Goal: Obtain resource: Download file/media

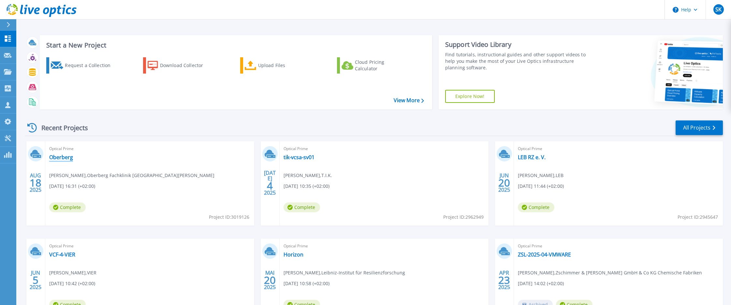
click at [62, 157] on link "Oberberg" at bounding box center [61, 157] width 24 height 7
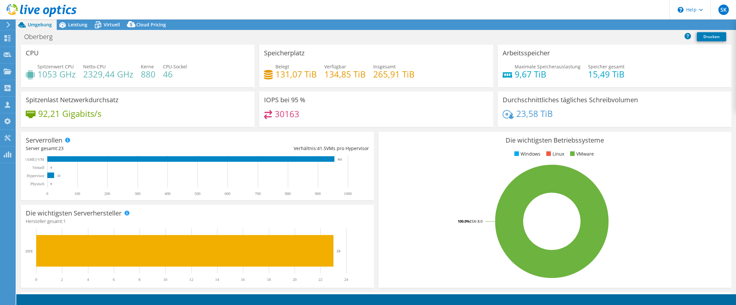
select select "USD"
click at [72, 24] on span "Leistung" at bounding box center [77, 25] width 19 height 6
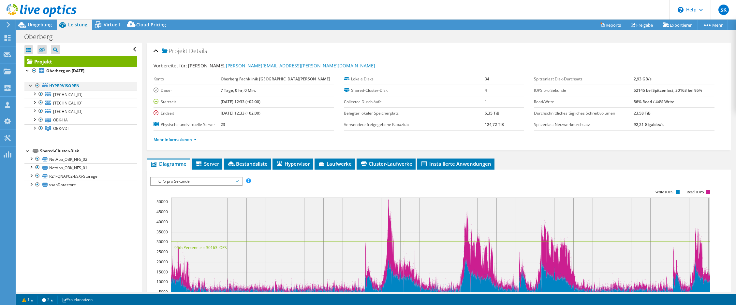
click at [39, 85] on div at bounding box center [37, 86] width 7 height 8
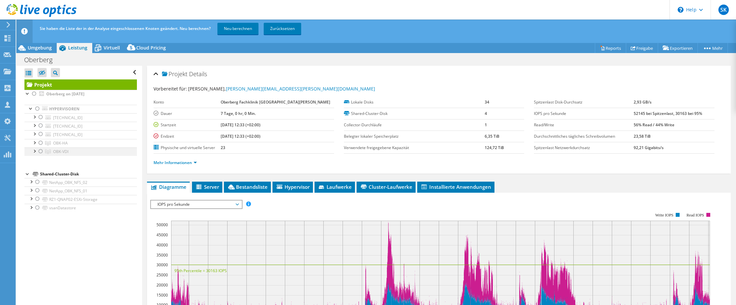
click at [40, 152] on div at bounding box center [40, 152] width 7 height 8
click at [245, 30] on link "Neu berechnen" at bounding box center [237, 29] width 41 height 12
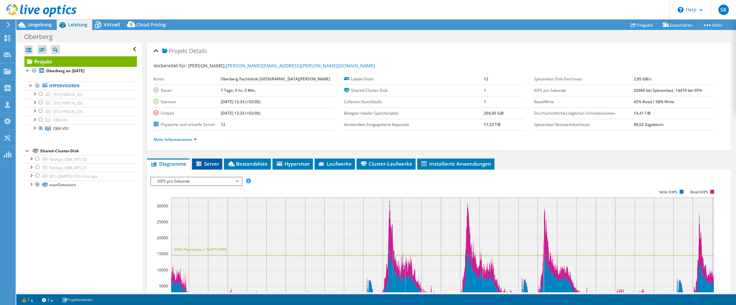
click at [219, 162] on span "Server" at bounding box center [207, 164] width 24 height 7
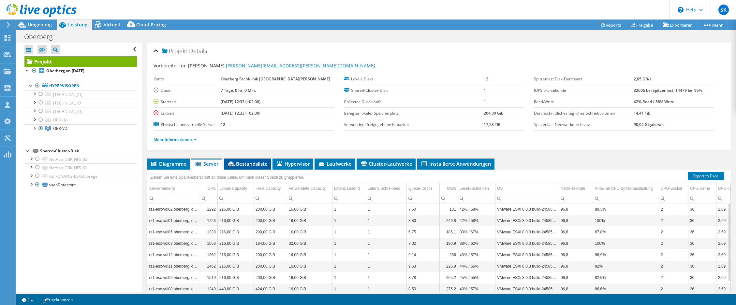
click at [243, 164] on span "Bestandsliste" at bounding box center [247, 164] width 40 height 7
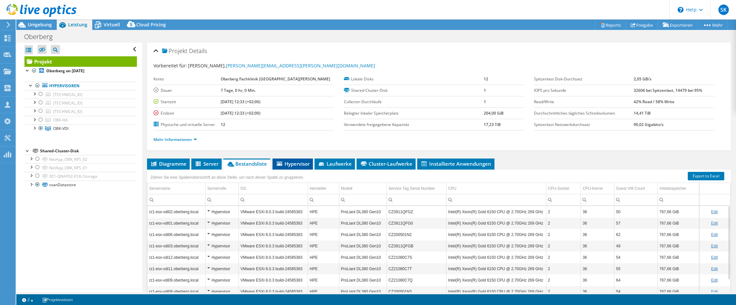
click at [292, 162] on span "Hypervisor" at bounding box center [293, 164] width 34 height 7
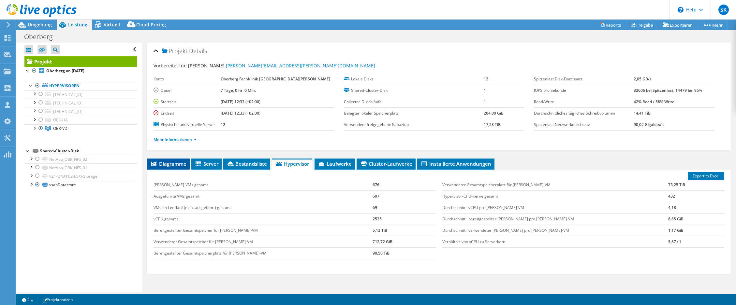
click at [159, 161] on span "Diagramme" at bounding box center [168, 164] width 36 height 7
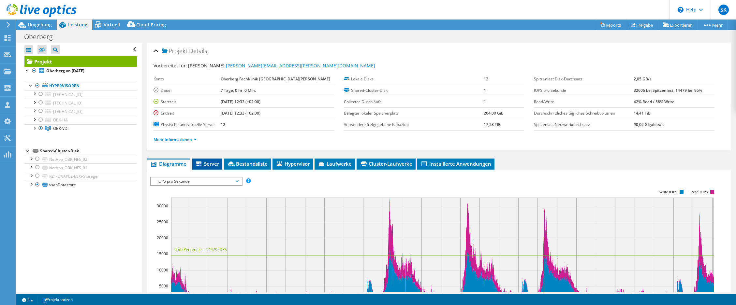
click at [210, 167] on span "Server" at bounding box center [207, 164] width 24 height 7
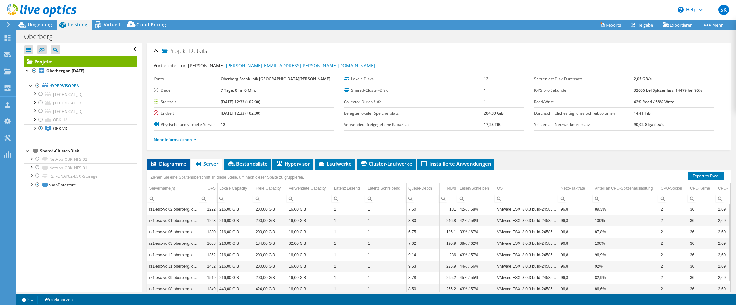
click at [169, 166] on span "Diagramme" at bounding box center [168, 164] width 36 height 7
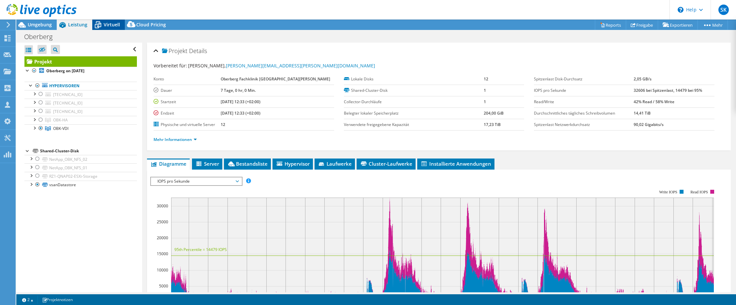
click at [110, 20] on div "Virtuell" at bounding box center [108, 25] width 33 height 10
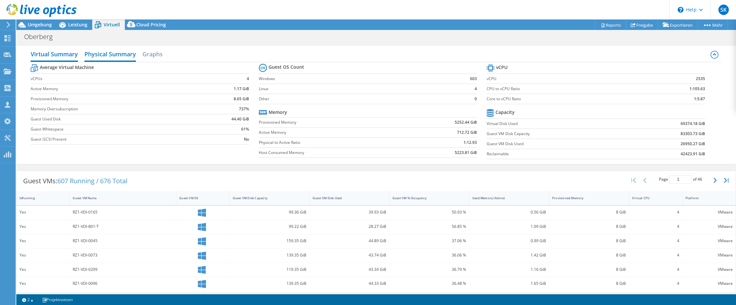
click at [116, 53] on h2 "Physical Summary" at bounding box center [110, 55] width 52 height 14
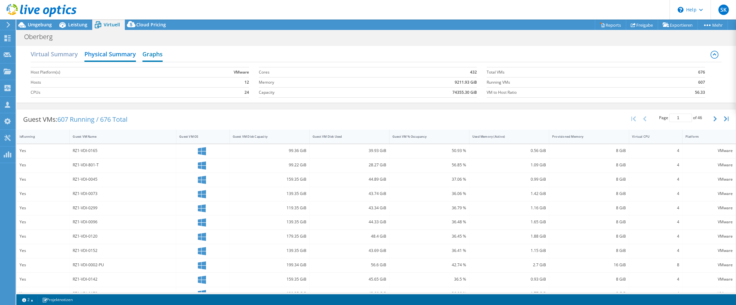
click at [148, 51] on h2 "Graphs" at bounding box center [152, 55] width 20 height 14
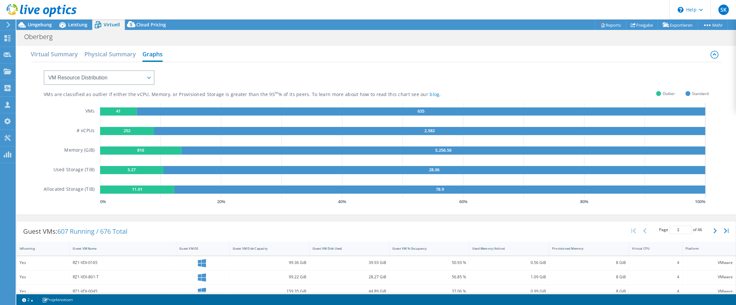
drag, startPoint x: 107, startPoint y: 54, endPoint x: 122, endPoint y: 42, distance: 19.2
click at [107, 53] on h2 "Physical Summary" at bounding box center [110, 54] width 52 height 13
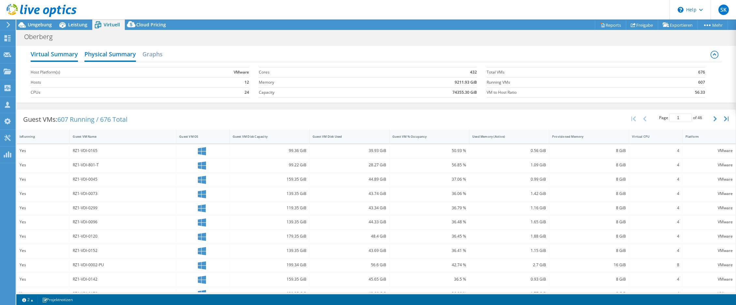
click at [59, 54] on h2 "Virtual Summary" at bounding box center [54, 55] width 47 height 14
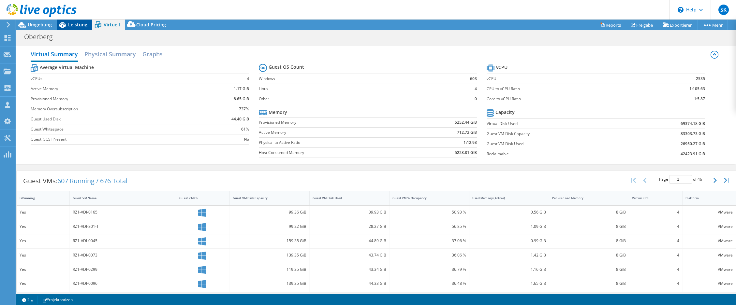
click at [77, 24] on span "Leistung" at bounding box center [77, 25] width 19 height 6
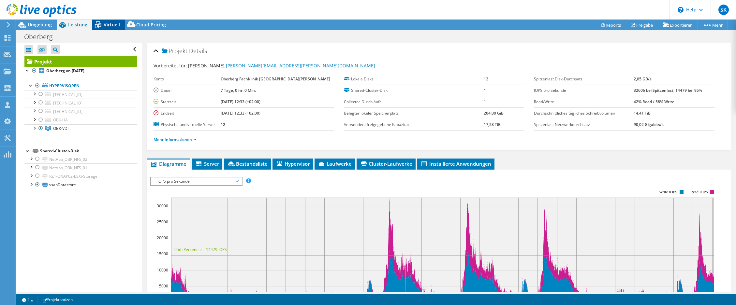
click at [109, 26] on span "Virtuell" at bounding box center [112, 25] width 16 height 6
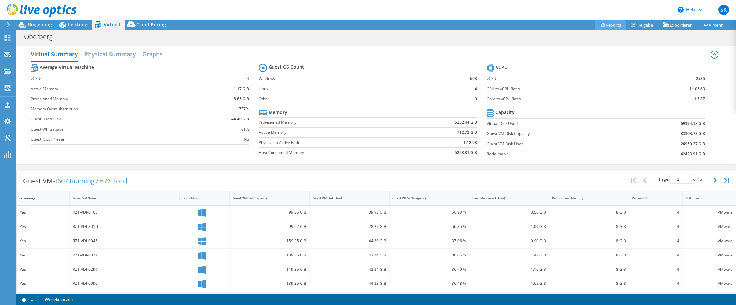
click at [613, 23] on link "Reports" at bounding box center [610, 25] width 31 height 10
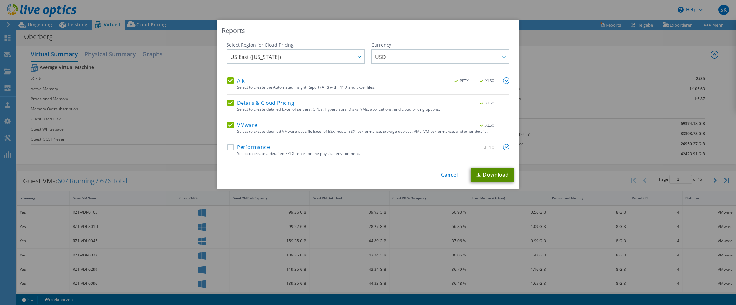
click at [487, 172] on link "Download" at bounding box center [493, 175] width 44 height 15
click at [444, 175] on link "Cancel" at bounding box center [449, 175] width 17 height 6
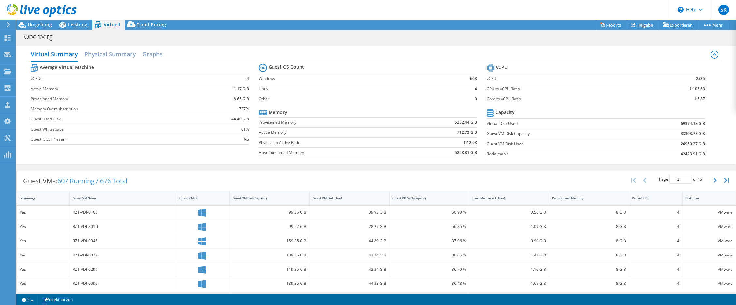
click at [45, 22] on div at bounding box center [38, 11] width 77 height 22
click at [45, 22] on span "Umgebung" at bounding box center [40, 25] width 24 height 6
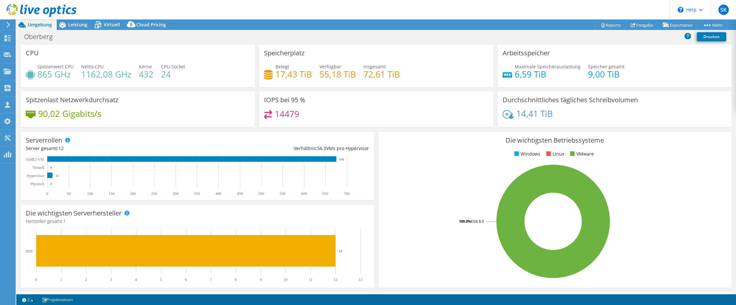
click at [688, 165] on rect at bounding box center [553, 222] width 340 height 114
click at [77, 23] on span "Leistung" at bounding box center [77, 25] width 19 height 6
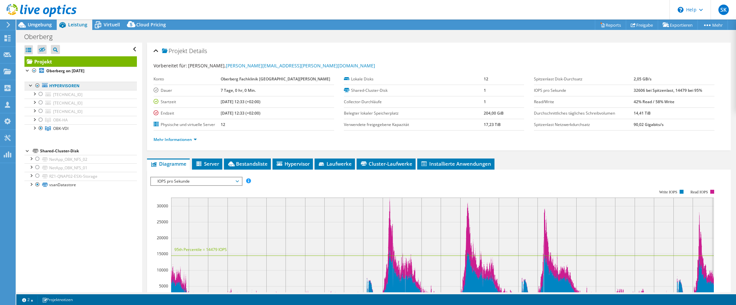
click at [55, 87] on link "Hypervisoren" at bounding box center [80, 86] width 112 height 8
click at [37, 85] on div at bounding box center [37, 86] width 7 height 8
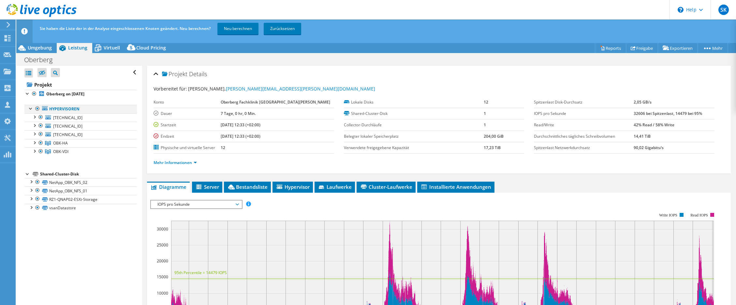
click at [37, 107] on div at bounding box center [37, 109] width 7 height 8
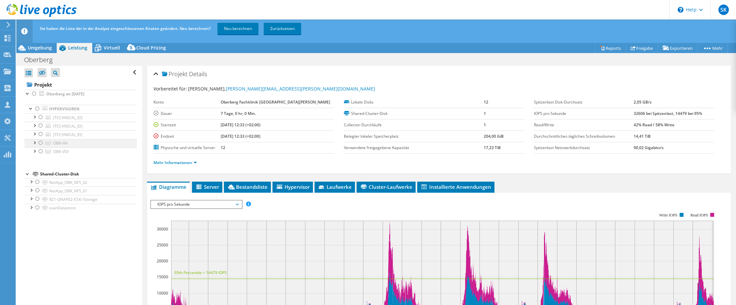
click at [41, 143] on div at bounding box center [40, 143] width 7 height 8
click at [212, 186] on span "Server" at bounding box center [207, 187] width 24 height 7
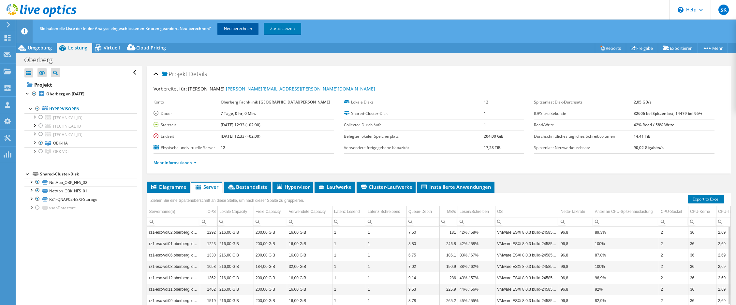
click at [245, 32] on link "Neu berechnen" at bounding box center [237, 29] width 41 height 12
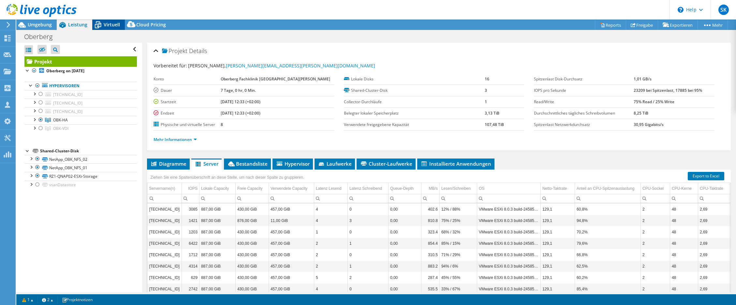
click at [117, 26] on span "Virtuell" at bounding box center [112, 25] width 16 height 6
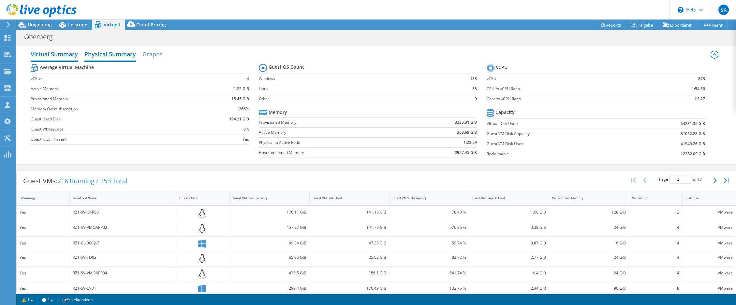
click at [107, 49] on h2 "Physical Summary" at bounding box center [110, 55] width 52 height 14
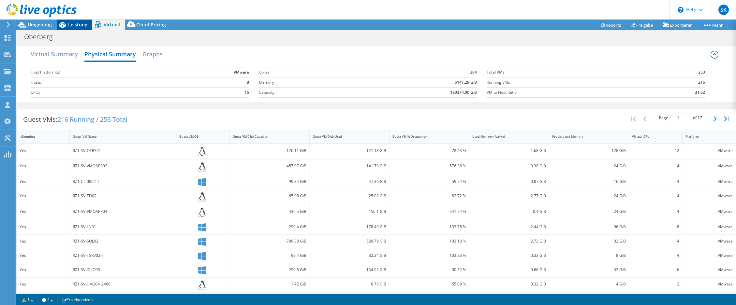
click at [67, 25] on icon at bounding box center [62, 24] width 11 height 11
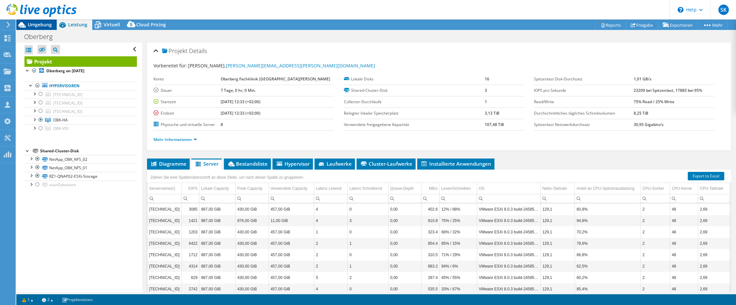
click at [41, 26] on span "Umgebung" at bounding box center [40, 25] width 24 height 6
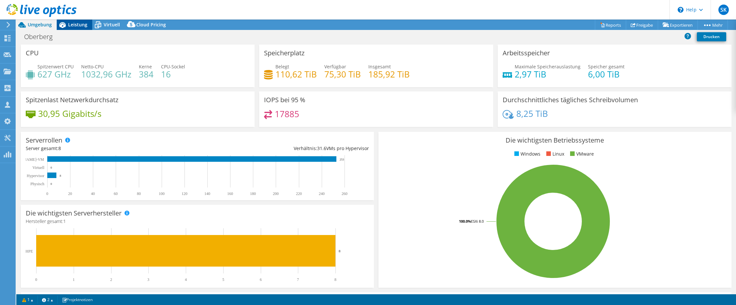
drag, startPoint x: 72, startPoint y: 26, endPoint x: 77, endPoint y: 29, distance: 6.4
click at [72, 26] on span "Leistung" at bounding box center [77, 25] width 19 height 6
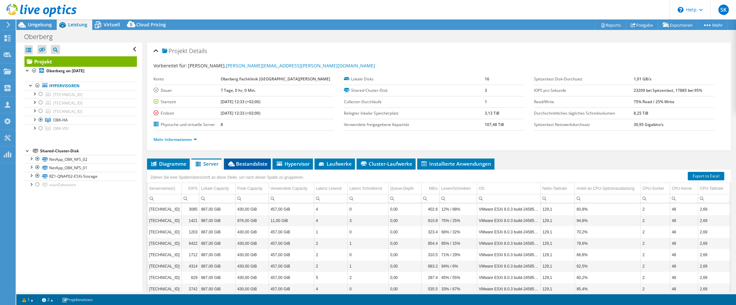
click at [259, 167] on span "Bestandsliste" at bounding box center [247, 164] width 40 height 7
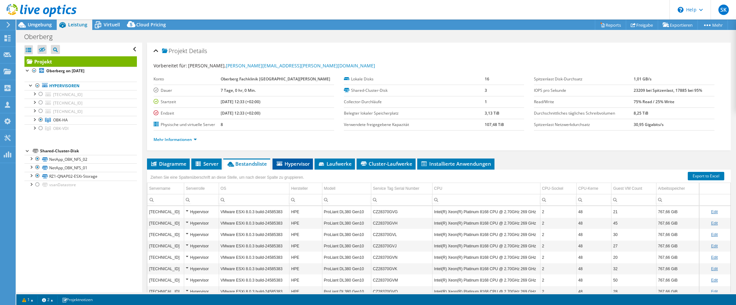
click at [296, 167] on span "Hypervisor" at bounding box center [293, 164] width 34 height 7
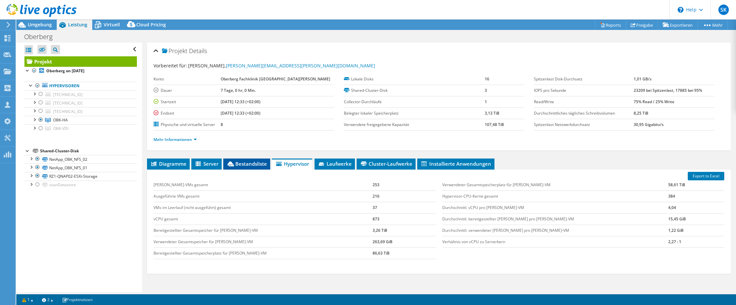
click at [250, 165] on span "Bestandsliste" at bounding box center [247, 164] width 40 height 7
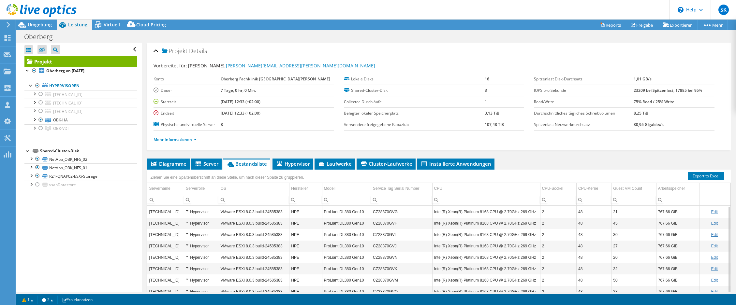
click at [516, 157] on div "Projekt Details Vorbereitet für: Andre Schubert, Andre.Schubert@oberbergklinike…" at bounding box center [439, 188] width 594 height 290
click at [453, 37] on div "Oberberg Drucken" at bounding box center [376, 37] width 720 height 12
click at [536, 154] on div "Projekt Details Vorbereitet für: Andre Schubert, Andre.Schubert@oberbergklinike…" at bounding box center [439, 188] width 594 height 290
click at [538, 159] on ul "Diagramme Server Bestandsliste Hypervisor Laufwerke Cluster-Laufwerke Installie…" at bounding box center [439, 164] width 584 height 11
click at [539, 154] on div "Projekt Details Vorbereitet für: Andre Schubert, Andre.Schubert@oberbergklinike…" at bounding box center [439, 188] width 594 height 290
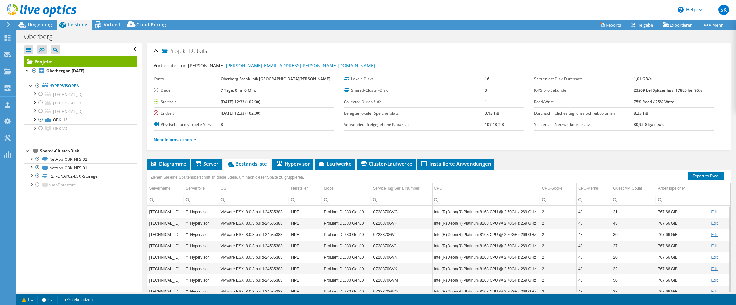
click at [544, 160] on ul "Diagramme Server Bestandsliste Hypervisor Laufwerke Cluster-Laufwerke Installie…" at bounding box center [439, 164] width 584 height 11
drag, startPoint x: 478, startPoint y: 123, endPoint x: 503, endPoint y: 125, distance: 25.2
click at [503, 125] on tr "Verwendete freigegebene Kapazität 107,48 TiB" at bounding box center [434, 124] width 180 height 11
drag, startPoint x: 67, startPoint y: 249, endPoint x: 12, endPoint y: 295, distance: 71.3
click at [65, 251] on div "Alle öffnen Alle schließen Ausgeschlossene Knoten verbergen Projektbaumfilter" at bounding box center [79, 168] width 126 height 250
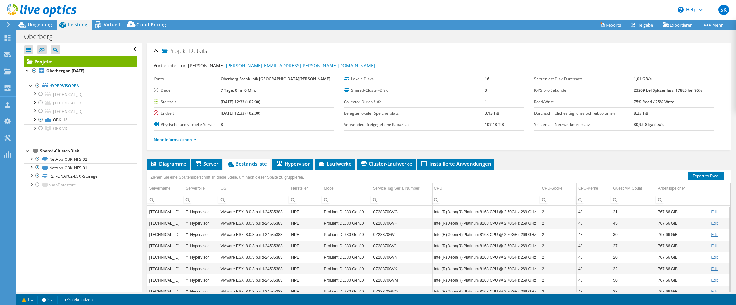
click at [531, 60] on div "Vorbereitet für: Andre Schubert, Andre.Schubert@oberbergkliniken.de Konto Oberb…" at bounding box center [439, 103] width 571 height 91
click at [196, 167] on span "Server" at bounding box center [207, 164] width 24 height 7
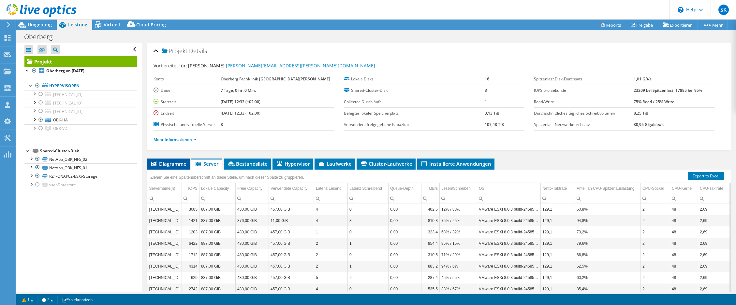
click at [176, 166] on span "Diagramme" at bounding box center [168, 164] width 36 height 7
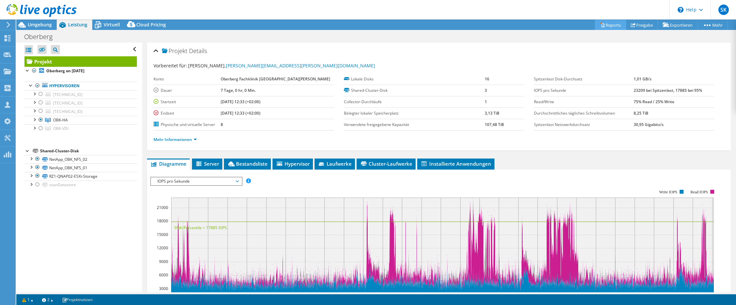
click at [606, 29] on link "Reports" at bounding box center [610, 25] width 31 height 10
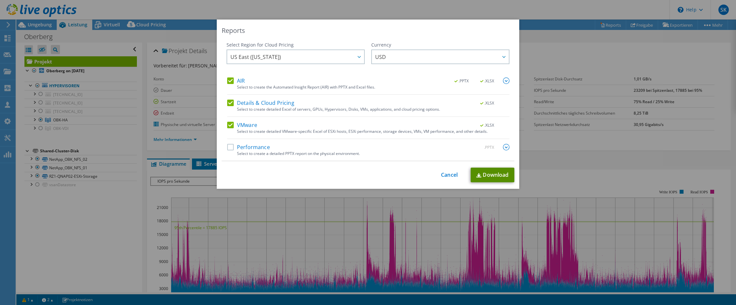
click at [488, 176] on link "Download" at bounding box center [493, 175] width 44 height 15
click at [450, 174] on link "Cancel" at bounding box center [449, 175] width 17 height 6
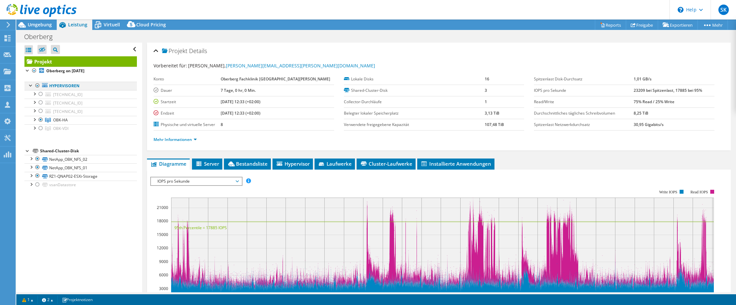
click at [39, 86] on div at bounding box center [37, 86] width 7 height 8
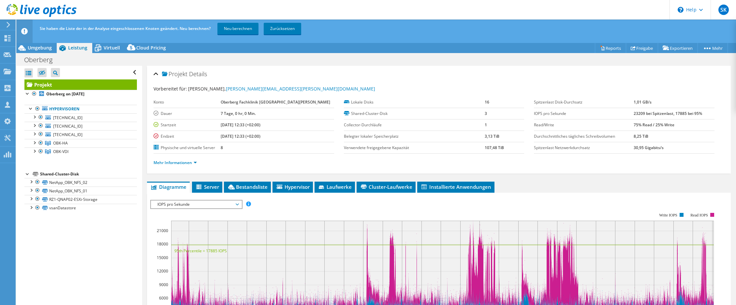
click at [499, 25] on div "Sie haben die Liste der in der Analyse eingeschlossenen Knoten geändert. Neu be…" at bounding box center [388, 29] width 700 height 18
click at [231, 26] on link "Neu berechnen" at bounding box center [237, 29] width 41 height 12
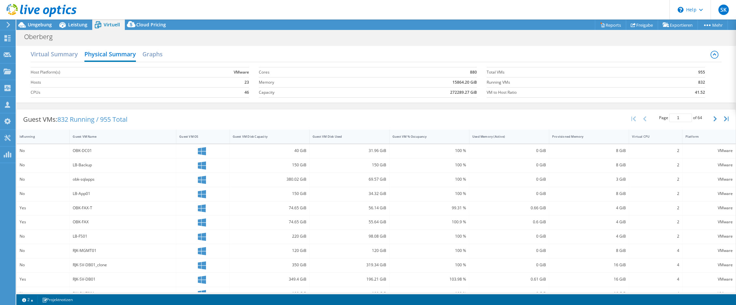
select select "USD"
drag, startPoint x: 467, startPoint y: 16, endPoint x: 459, endPoint y: 13, distance: 8.5
click at [467, 16] on header "SK Teammitglied [PERSON_NAME] [PERSON_NAME][EMAIL_ADDRESS][DOMAIN_NAME] profi-a…" at bounding box center [368, 10] width 736 height 20
click at [44, 25] on span "Umgebung" at bounding box center [40, 25] width 24 height 6
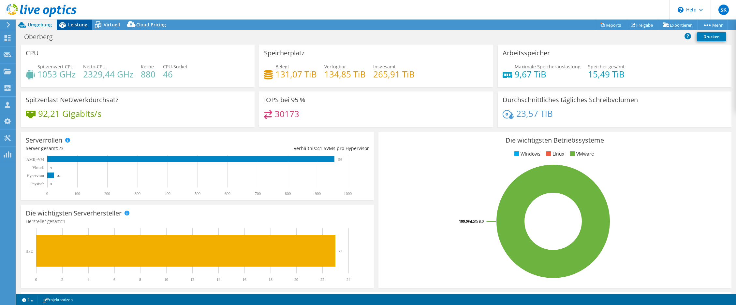
click at [84, 22] on span "Leistung" at bounding box center [77, 25] width 19 height 6
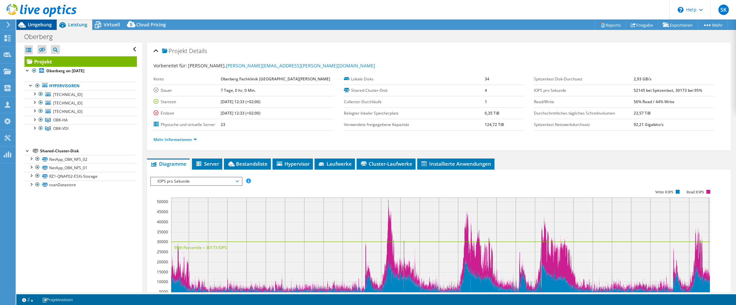
click at [48, 24] on span "Umgebung" at bounding box center [40, 25] width 24 height 6
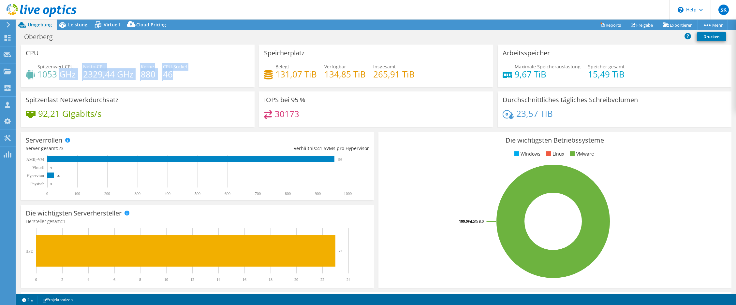
drag, startPoint x: 180, startPoint y: 76, endPoint x: 60, endPoint y: 74, distance: 120.3
click at [60, 74] on div "Spitzenwert CPU 1053 GHz Netto-CPU 2329,44 GHz Kerne 880 CPU-Sockel 46" at bounding box center [138, 73] width 224 height 21
click at [88, 68] on div "Netto-CPU 2329,44 GHz" at bounding box center [108, 70] width 50 height 15
click at [229, 66] on div "Spitzenwert CPU 1053 GHz Netto-CPU 2329,44 GHz Kerne 880 CPU-Sockel 46" at bounding box center [138, 73] width 224 height 21
click at [458, 164] on div "Die wichtigsten Betriebssysteme Windows Linux VMware 100.0% ESXi 8.0" at bounding box center [555, 210] width 353 height 156
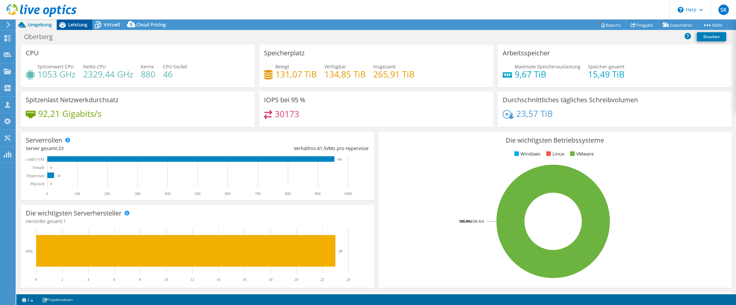
click at [68, 23] on span "Leistung" at bounding box center [77, 25] width 19 height 6
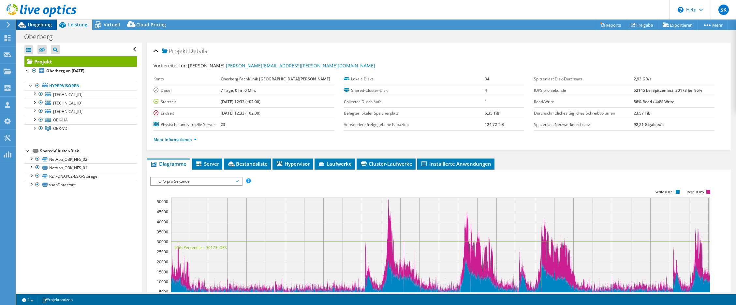
click at [44, 25] on span "Umgebung" at bounding box center [40, 25] width 24 height 6
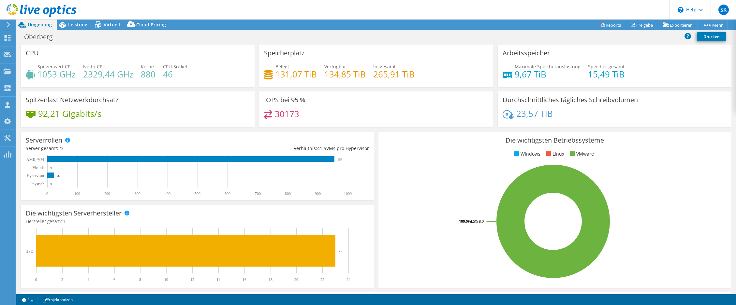
click at [469, 154] on ul "Windows Linux VMware" at bounding box center [554, 154] width 343 height 7
click at [473, 161] on div "Die wichtigsten Betriebssysteme Windows Linux VMware 100.0% ESXi 8.0" at bounding box center [555, 210] width 353 height 156
click at [631, 170] on rect at bounding box center [553, 222] width 340 height 114
click at [465, 51] on div "Speicherplatz Belegt 131,07 TiB [STREET_ADDRESS] Insgesamt 265,91 TiB" at bounding box center [376, 66] width 234 height 43
click at [690, 64] on div "Maximale Speicherauslastung 9,67 TiB [PERSON_NAME] gesamt 15,49 TiB" at bounding box center [615, 73] width 224 height 21
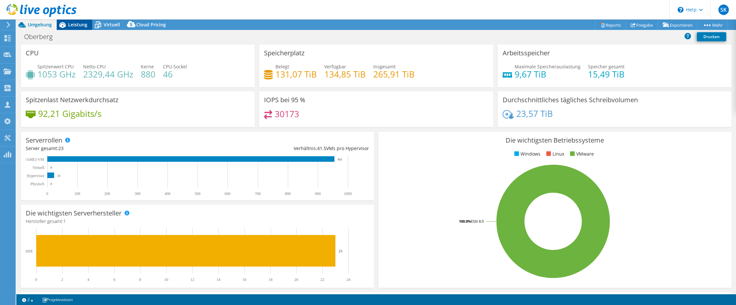
click at [76, 24] on span "Leistung" at bounding box center [77, 25] width 19 height 6
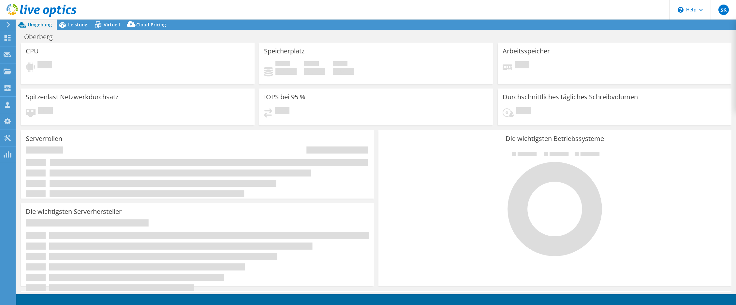
select select "USD"
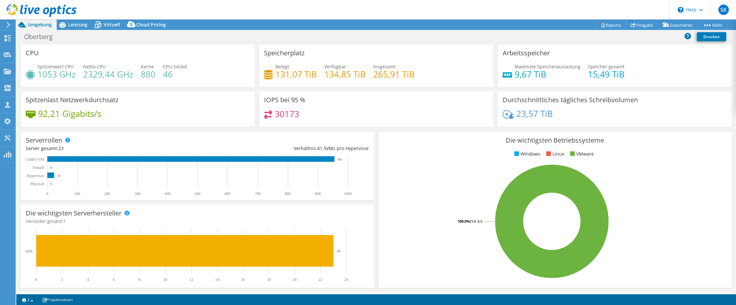
click at [648, 119] on div "23,57 TiB" at bounding box center [615, 117] width 224 height 14
